Goal: Task Accomplishment & Management: Use online tool/utility

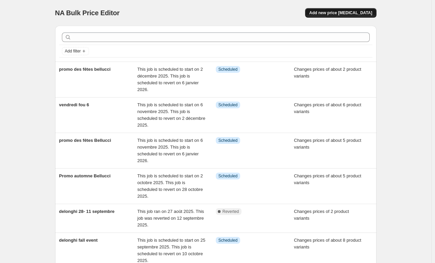
click at [337, 10] on button "Add new price change job" at bounding box center [340, 12] width 71 height 9
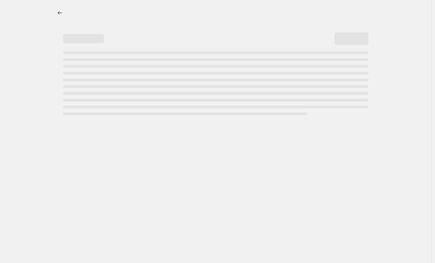
select select "percentage"
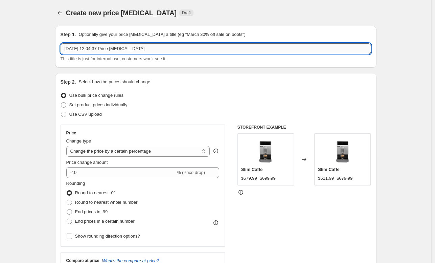
click at [108, 48] on input "19 sept. 2025, 12:04:37 Price change job" at bounding box center [216, 48] width 310 height 11
drag, startPoint x: 153, startPoint y: 46, endPoint x: 28, endPoint y: 57, distance: 125.9
click at [90, 47] on input "Promo" at bounding box center [216, 48] width 310 height 11
click at [88, 46] on input "Promo" at bounding box center [216, 48] width 310 height 11
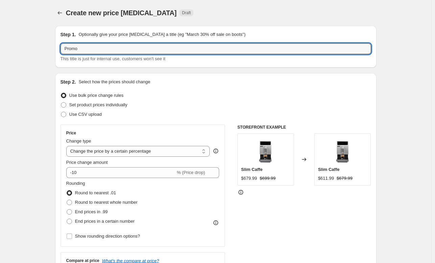
click at [89, 37] on p "Optionally give your price change job a title (eg "March 30% off sale on boots")" at bounding box center [161, 34] width 167 height 7
click at [88, 46] on input "Promo" at bounding box center [216, 48] width 310 height 11
type input "Promo Stone"
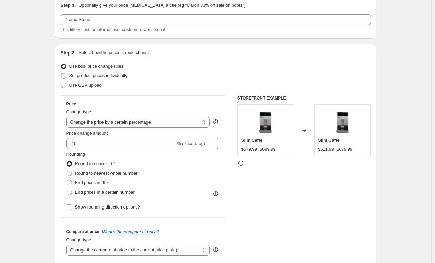
scroll to position [30, 0]
click at [91, 75] on span "Set product prices individually" at bounding box center [98, 74] width 58 height 5
click at [61, 73] on input "Set product prices individually" at bounding box center [61, 72] width 0 height 0
radio input "true"
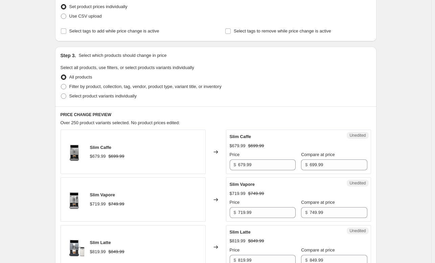
scroll to position [98, 0]
click at [78, 94] on span "Select product variants individually" at bounding box center [102, 95] width 67 height 5
click at [61, 93] on input "Select product variants individually" at bounding box center [61, 93] width 0 height 0
radio input "true"
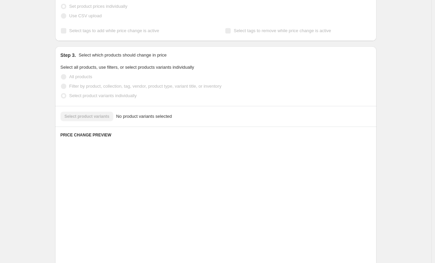
scroll to position [92, 0]
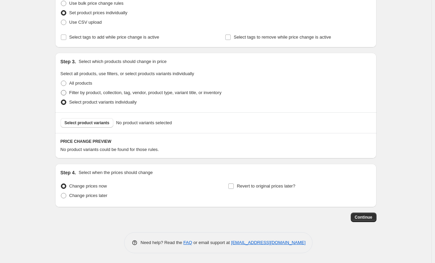
click at [81, 91] on span "Filter by product, collection, tag, vendor, product type, variant title, or inv…" at bounding box center [145, 92] width 152 height 5
click at [61, 90] on input "Filter by product, collection, tag, vendor, product type, variant title, or inv…" at bounding box center [61, 90] width 0 height 0
radio input "true"
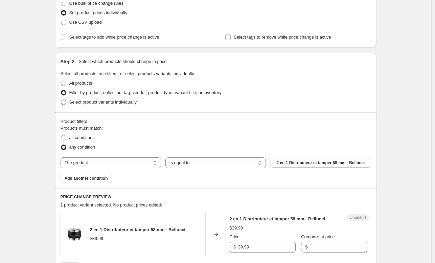
click at [82, 101] on span "Select product variants individually" at bounding box center [102, 101] width 67 height 5
click at [61, 100] on input "Select product variants individually" at bounding box center [61, 99] width 0 height 0
radio input "true"
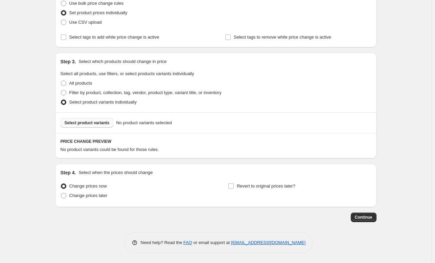
click at [93, 125] on span "Select product variants" at bounding box center [87, 122] width 45 height 5
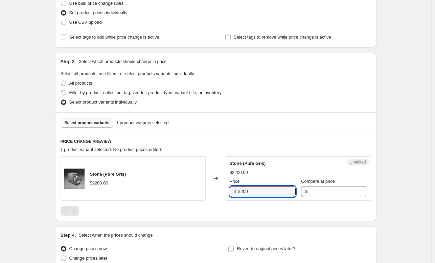
drag, startPoint x: 258, startPoint y: 192, endPoint x: 229, endPoint y: 193, distance: 29.1
click at [229, 193] on div "Unedited Stone (Pure Gris) $2200.00 Price $ 2200 Compare at price $" at bounding box center [298, 178] width 145 height 44
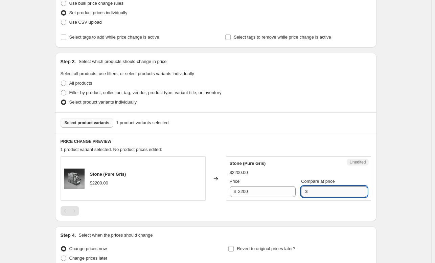
click at [311, 192] on input "Compare at price" at bounding box center [337, 191] width 57 height 11
paste input "2200"
type input "2200"
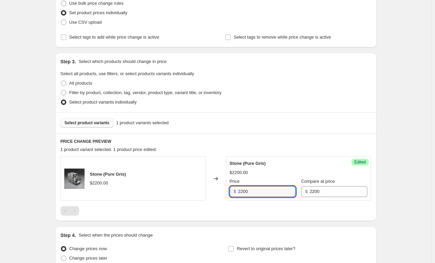
drag, startPoint x: 256, startPoint y: 193, endPoint x: 174, endPoint y: 198, distance: 81.3
click at [174, 198] on div "Stone (Pure Gris) $2200.00 Changed to Success Edited Stone (Pure Gris) $2200.00…" at bounding box center [216, 178] width 310 height 44
type input "1950"
click at [245, 216] on div "PRICE CHANGE PREVIEW 1 product variant selected. 1 product price edited: Stone …" at bounding box center [215, 177] width 321 height 88
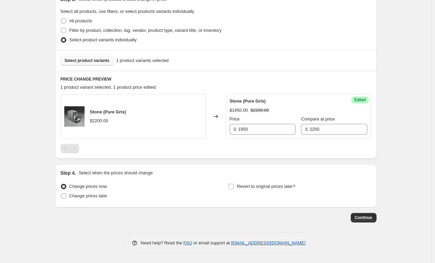
scroll to position [154, 0]
click at [84, 197] on span "Change prices later" at bounding box center [88, 195] width 38 height 5
click at [61, 194] on input "Change prices later" at bounding box center [61, 193] width 0 height 0
radio input "true"
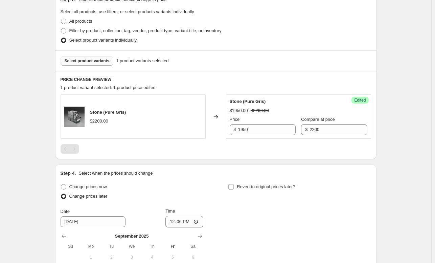
scroll to position [270, 0]
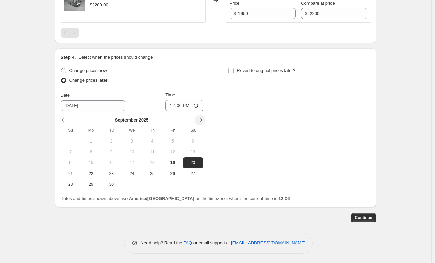
click at [201, 120] on icon "Show next month, October 2025" at bounding box center [199, 120] width 7 height 7
click at [133, 140] on span "1" at bounding box center [131, 140] width 15 height 5
type input "10/1/2025"
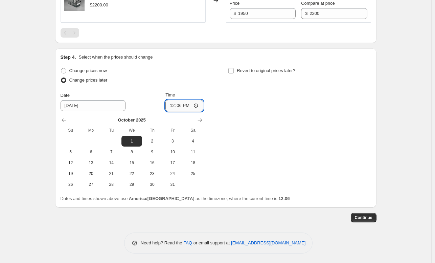
click at [183, 103] on input "12:06" at bounding box center [184, 105] width 38 height 11
type input "00:00"
click at [201, 117] on icon "Show next month, November 2025" at bounding box center [199, 120] width 7 height 7
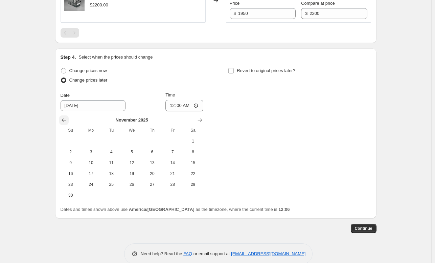
click at [61, 119] on button "Show previous month, October 2025" at bounding box center [63, 119] width 9 height 9
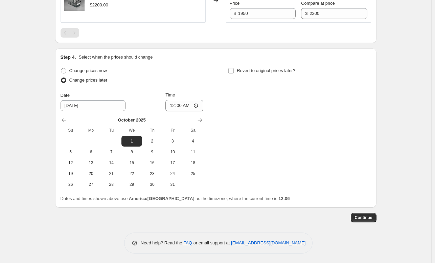
click at [247, 117] on div "Change prices now Change prices later Date 10/1/2025 Time 00:00 October 2025 Su…" at bounding box center [216, 128] width 310 height 124
click at [242, 71] on span "Revert to original prices later?" at bounding box center [266, 70] width 58 height 5
click at [234, 71] on input "Revert to original prices later?" at bounding box center [230, 70] width 5 height 5
checkbox input "true"
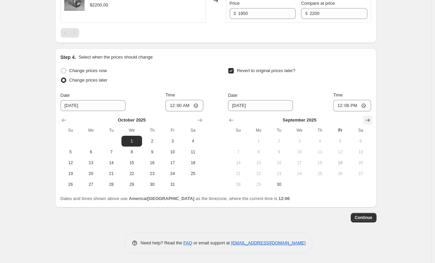
click at [371, 117] on icon "Show next month, October 2025" at bounding box center [367, 120] width 7 height 7
click at [339, 184] on span "31" at bounding box center [340, 184] width 15 height 5
type input "10/31/2025"
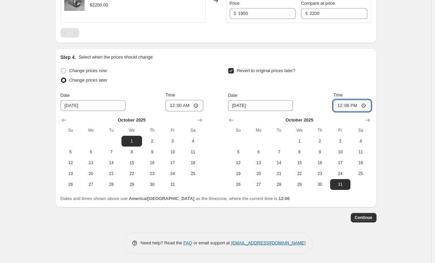
click at [348, 105] on input "12:06" at bounding box center [352, 105] width 38 height 11
click at [348, 105] on input "08:59" at bounding box center [352, 105] width 38 height 11
type input "23:59"
click at [360, 76] on div "Revert to original prices later?" at bounding box center [299, 76] width 143 height 20
click at [358, 217] on span "Continue" at bounding box center [364, 217] width 18 height 5
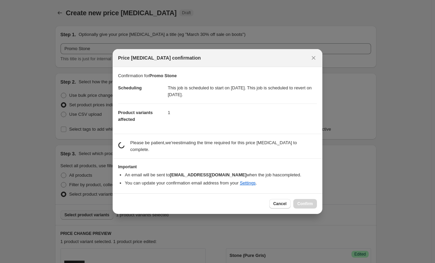
scroll to position [0, 0]
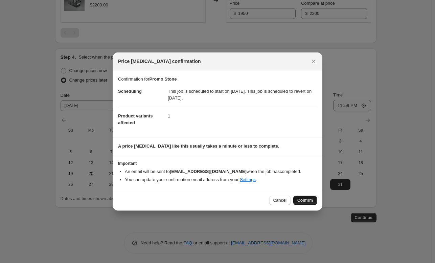
click at [302, 203] on button "Confirm" at bounding box center [305, 199] width 24 height 9
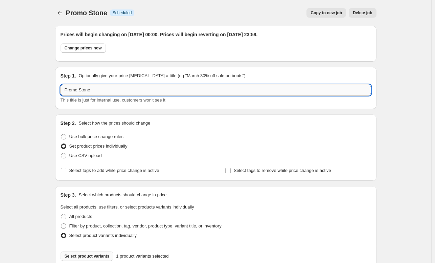
click at [108, 90] on input "Promo Stone" at bounding box center [216, 90] width 310 height 11
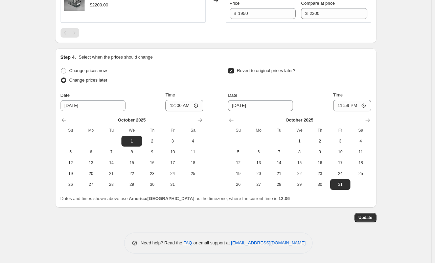
type input "Promo Stone 1er au 21 octobre"
click at [369, 218] on span "Update" at bounding box center [365, 217] width 14 height 5
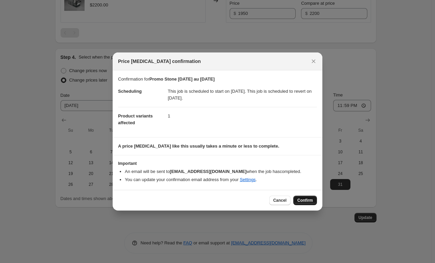
click at [307, 202] on span "Confirm" at bounding box center [305, 199] width 16 height 5
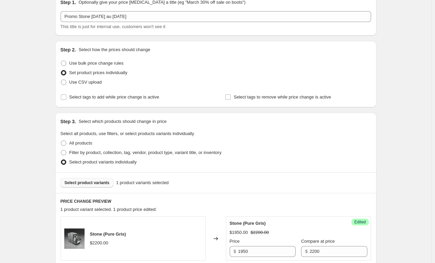
scroll to position [0, 0]
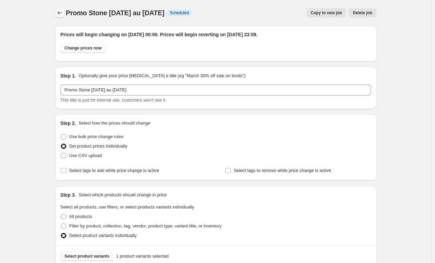
click at [62, 8] on button "Price change jobs" at bounding box center [59, 12] width 9 height 9
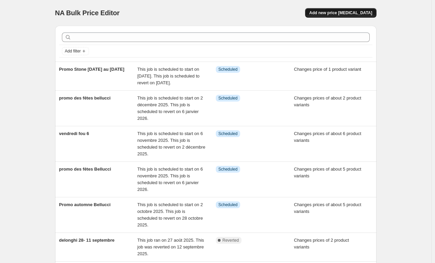
click at [352, 15] on span "Add new price change job" at bounding box center [340, 12] width 63 height 5
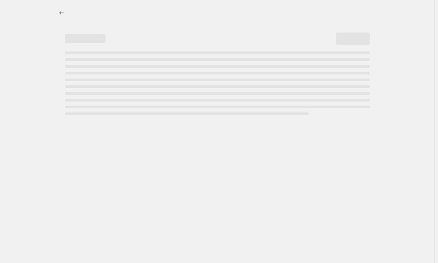
select select "percentage"
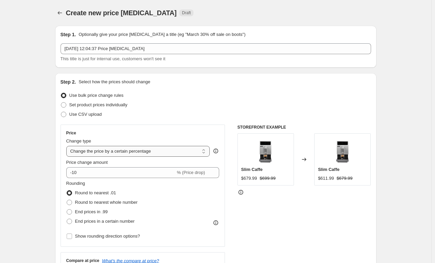
click at [95, 150] on select "Change the price to a certain amount Change the price by a certain amount Chang…" at bounding box center [138, 151] width 144 height 11
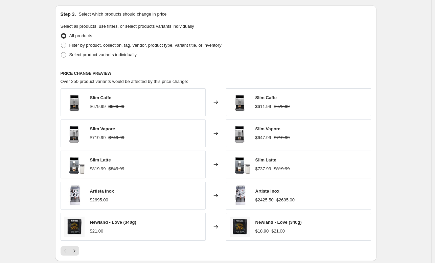
scroll to position [311, 0]
click at [102, 45] on span "Filter by product, collection, tag, vendor, product type, variant title, or inv…" at bounding box center [145, 44] width 152 height 5
click at [61, 43] on input "Filter by product, collection, tag, vendor, product type, variant title, or inv…" at bounding box center [61, 42] width 0 height 0
radio input "true"
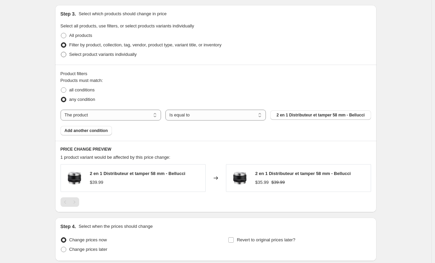
click at [109, 50] on label "Select product variants individually" at bounding box center [99, 54] width 76 height 9
click at [61, 52] on input "Select product variants individually" at bounding box center [61, 52] width 0 height 0
radio input "true"
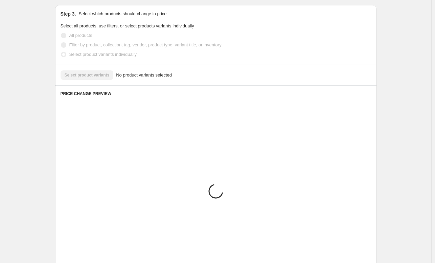
scroll to position [263, 0]
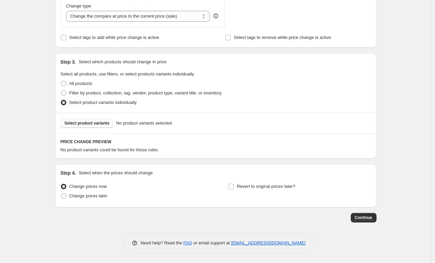
click at [84, 120] on span "Select product variants" at bounding box center [87, 122] width 45 height 5
click at [75, 84] on span "All products" at bounding box center [80, 83] width 23 height 5
click at [61, 81] on input "All products" at bounding box center [61, 81] width 0 height 0
radio input "true"
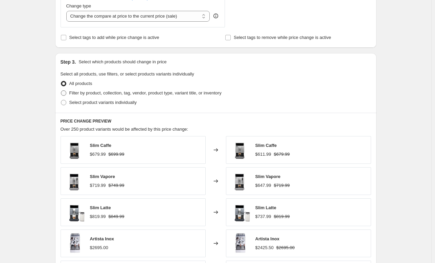
click at [76, 94] on span "Filter by product, collection, tag, vendor, product type, variant title, or inv…" at bounding box center [145, 92] width 152 height 5
click at [61, 91] on input "Filter by product, collection, tag, vendor, product type, variant title, or inv…" at bounding box center [61, 90] width 0 height 0
radio input "true"
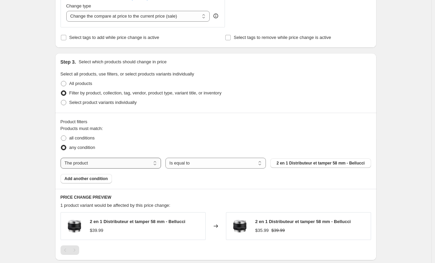
click at [115, 161] on select "The product The product's collection The product's tag The product's vendor The…" at bounding box center [111, 163] width 100 height 11
click at [115, 163] on select "The product The product's collection The product's tag The product's vendor The…" at bounding box center [111, 163] width 100 height 11
click at [299, 161] on span "2 en 1 Distributeur et tamper 58 mm - Bellucci" at bounding box center [320, 162] width 88 height 5
click at [191, 165] on select "Is equal to Is not equal to" at bounding box center [215, 163] width 100 height 11
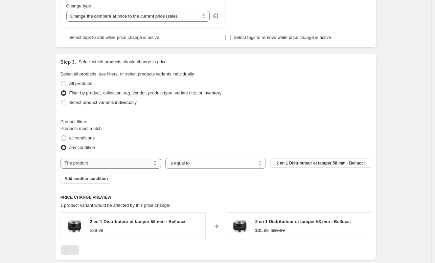
click at [140, 160] on select "The product The product's collection The product's tag The product's vendor The…" at bounding box center [111, 163] width 100 height 11
select select "tag"
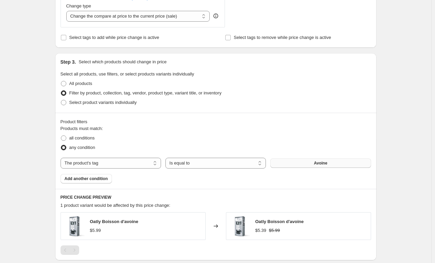
click at [300, 160] on button "Avoine" at bounding box center [320, 162] width 100 height 9
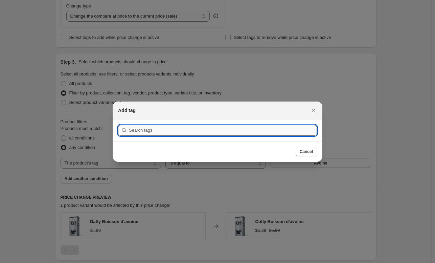
click at [191, 126] on input ":rdg:" at bounding box center [223, 130] width 188 height 11
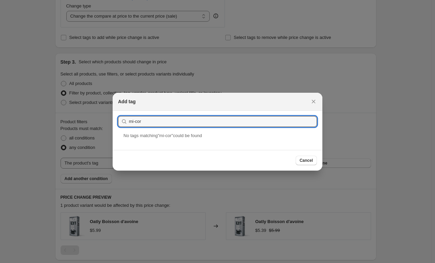
type input "mi-cor"
click at [105, 140] on div at bounding box center [217, 131] width 435 height 263
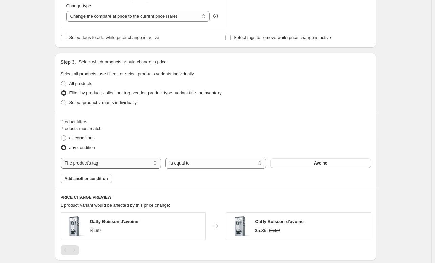
click at [80, 159] on select "The product The product's collection The product's tag The product's vendor The…" at bounding box center [111, 163] width 100 height 11
select select "product_type"
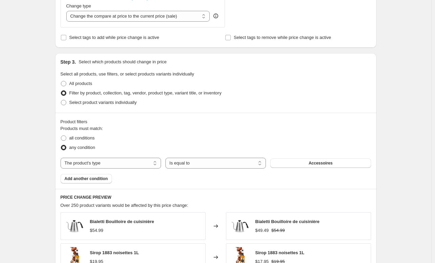
click at [316, 158] on div "The product The product's collection The product's tag The product's vendor The…" at bounding box center [216, 163] width 310 height 11
click at [314, 161] on span "Accessoires" at bounding box center [320, 162] width 24 height 5
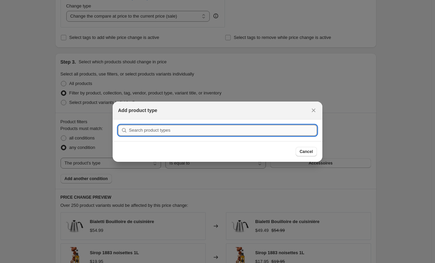
click at [176, 132] on input ":rdg:" at bounding box center [223, 130] width 188 height 11
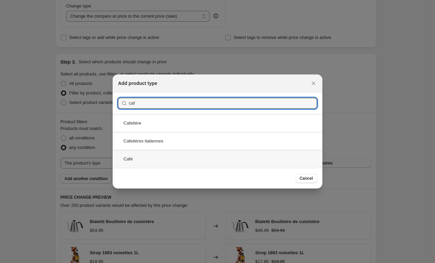
type input "caf"
click at [136, 153] on div "Café" at bounding box center [218, 159] width 210 height 18
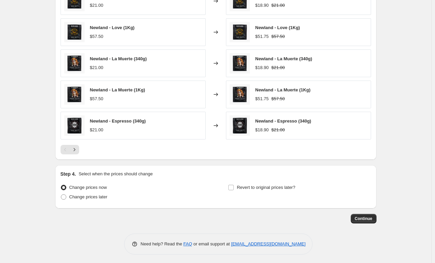
scroll to position [487, 0]
click at [78, 149] on icon "Next" at bounding box center [74, 149] width 7 height 7
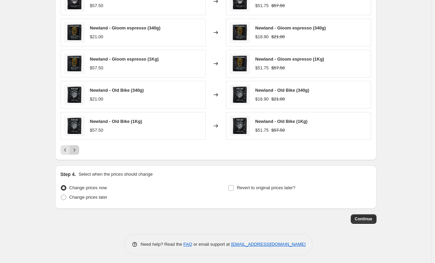
click at [78, 149] on icon "Next" at bounding box center [74, 149] width 7 height 7
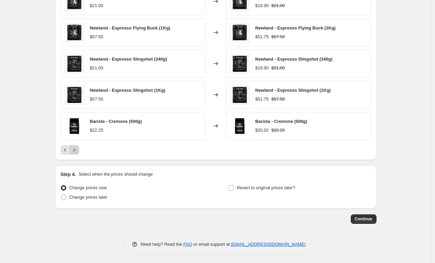
click at [78, 148] on icon "Next" at bounding box center [74, 149] width 7 height 7
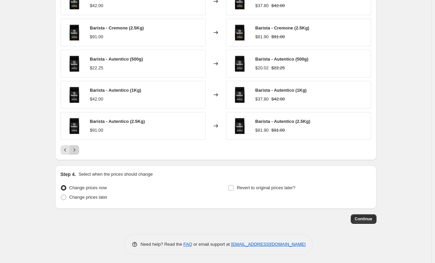
click at [78, 148] on icon "Next" at bounding box center [74, 149] width 7 height 7
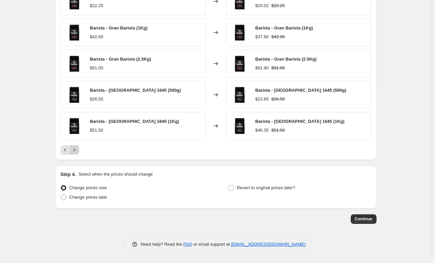
click at [78, 148] on icon "Next" at bounding box center [74, 149] width 7 height 7
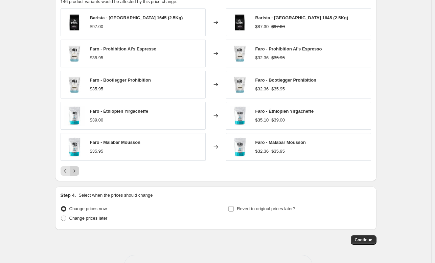
scroll to position [487, 0]
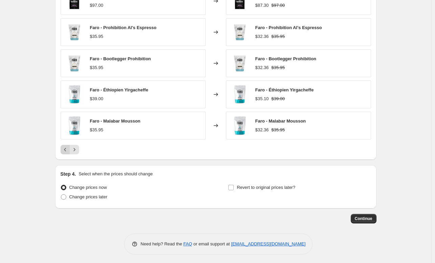
click at [68, 146] on icon "Previous" at bounding box center [65, 149] width 7 height 7
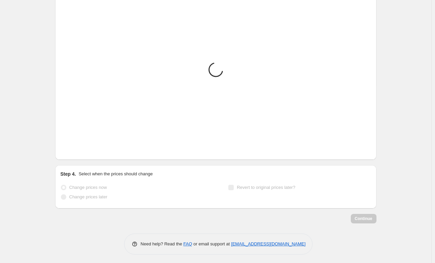
click at [68, 146] on icon "Previous" at bounding box center [65, 149] width 7 height 7
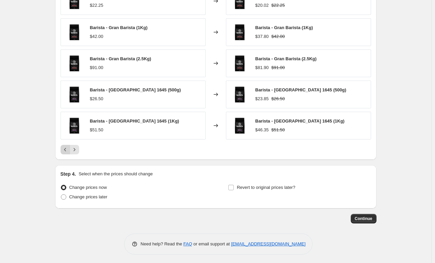
click at [68, 146] on icon "Previous" at bounding box center [65, 149] width 7 height 7
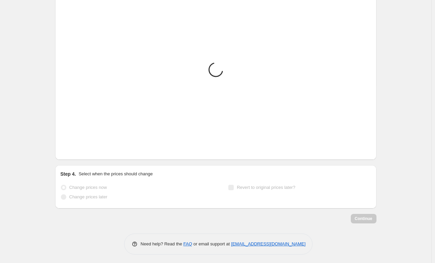
click at [68, 146] on icon "Previous" at bounding box center [65, 149] width 7 height 7
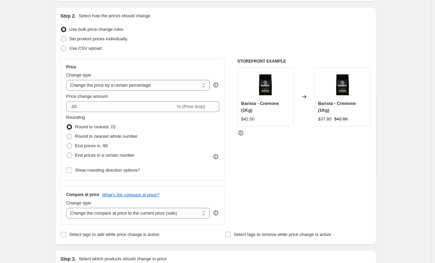
scroll to position [0, 0]
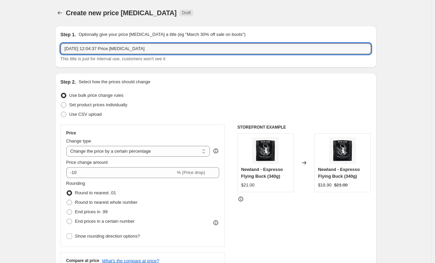
drag, startPoint x: 155, startPoint y: 45, endPoint x: 15, endPoint y: 65, distance: 141.4
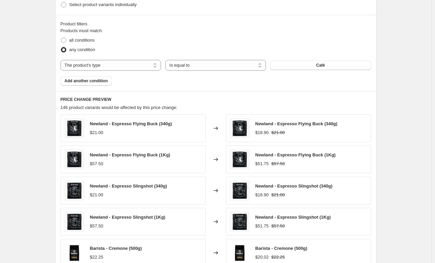
scroll to position [487, 0]
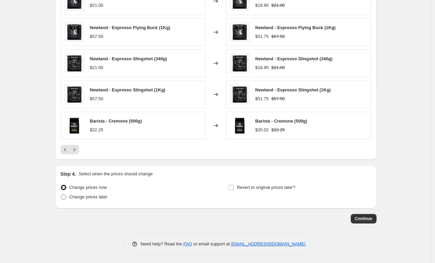
type input "10% sur tout le café Journée international du café"
click at [66, 194] on span at bounding box center [63, 196] width 5 height 5
click at [61, 194] on input "Change prices later" at bounding box center [61, 194] width 0 height 0
radio input "true"
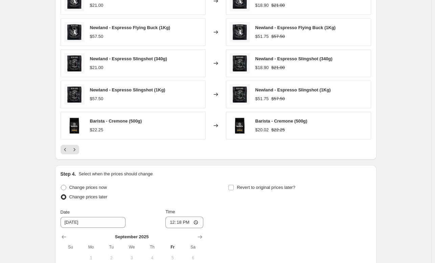
scroll to position [603, 0]
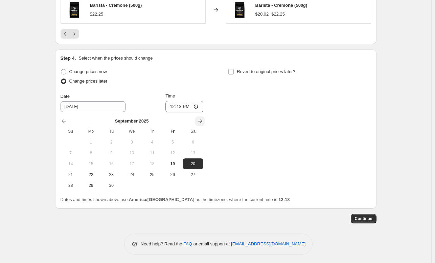
click at [202, 123] on icon "Show next month, October 2025" at bounding box center [199, 121] width 7 height 7
click at [173, 188] on button "31" at bounding box center [172, 185] width 20 height 11
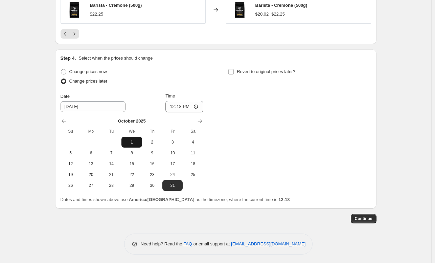
click at [134, 137] on button "1" at bounding box center [131, 142] width 20 height 11
type input "10/1/2025"
click at [181, 108] on input "12:18" at bounding box center [184, 106] width 38 height 11
type input "00:00"
click at [240, 71] on span "Revert to original prices later?" at bounding box center [266, 71] width 58 height 5
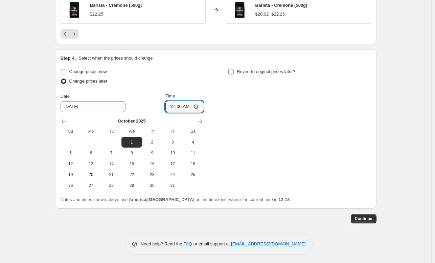
click at [234, 71] on input "Revert to original prices later?" at bounding box center [230, 71] width 5 height 5
checkbox input "true"
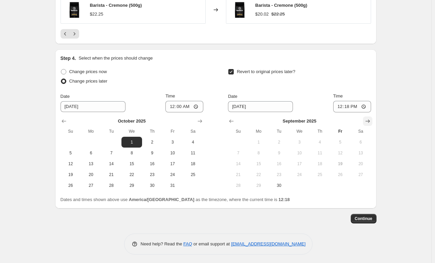
click at [368, 119] on icon "Show next month, October 2025" at bounding box center [367, 121] width 7 height 7
click at [307, 142] on span "1" at bounding box center [299, 141] width 15 height 5
type input "10/1/2025"
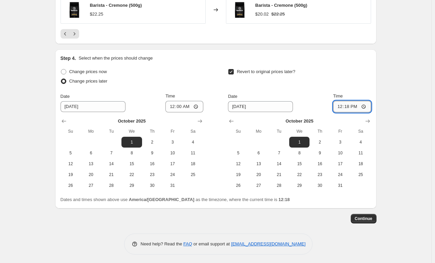
click at [350, 105] on input "12:18" at bounding box center [352, 106] width 38 height 11
type input "23:59"
click at [351, 70] on div "Revert to original prices later?" at bounding box center [299, 77] width 143 height 20
click at [363, 221] on button "Continue" at bounding box center [364, 218] width 26 height 9
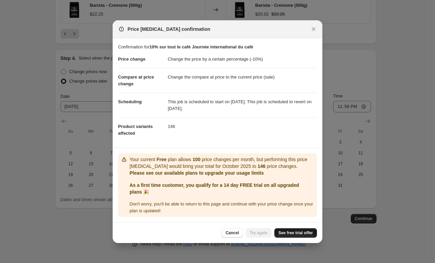
click at [300, 233] on span "See free trial offer" at bounding box center [295, 232] width 34 height 5
click at [315, 25] on button "Close" at bounding box center [313, 28] width 9 height 9
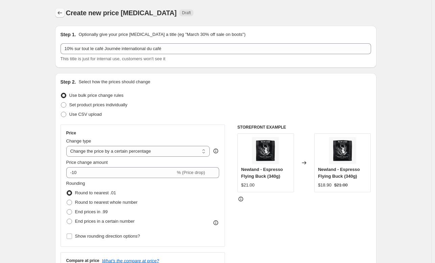
click at [60, 15] on icon "Price change jobs" at bounding box center [59, 12] width 7 height 7
